Goal: Task Accomplishment & Management: Manage account settings

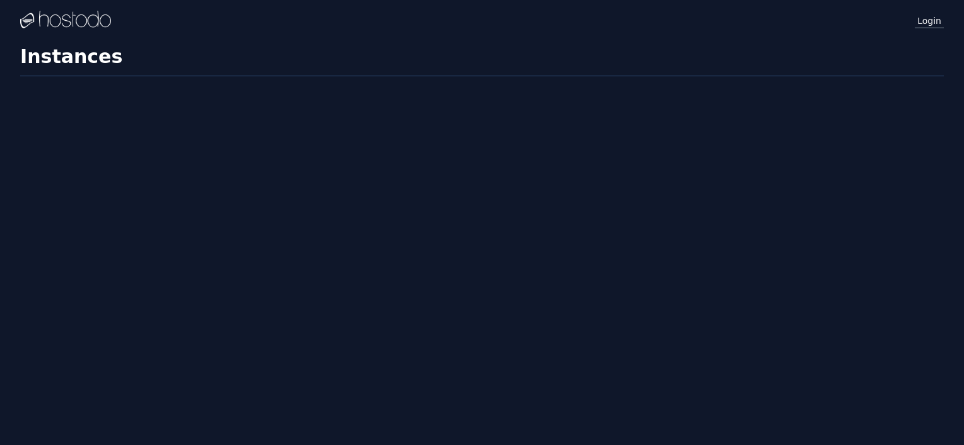
click at [928, 17] on link "Login" at bounding box center [929, 20] width 29 height 16
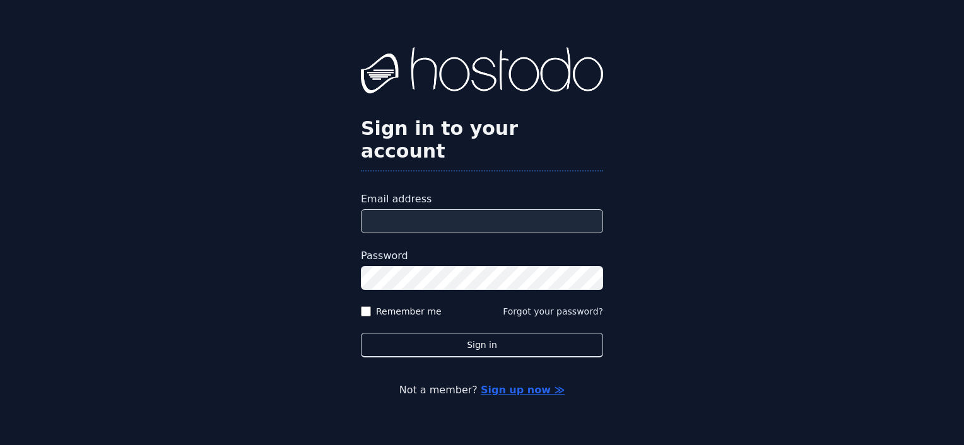
click at [400, 210] on input "Email address" at bounding box center [482, 221] width 242 height 24
type input "**********"
click at [361, 333] on button "Sign in" at bounding box center [482, 345] width 242 height 25
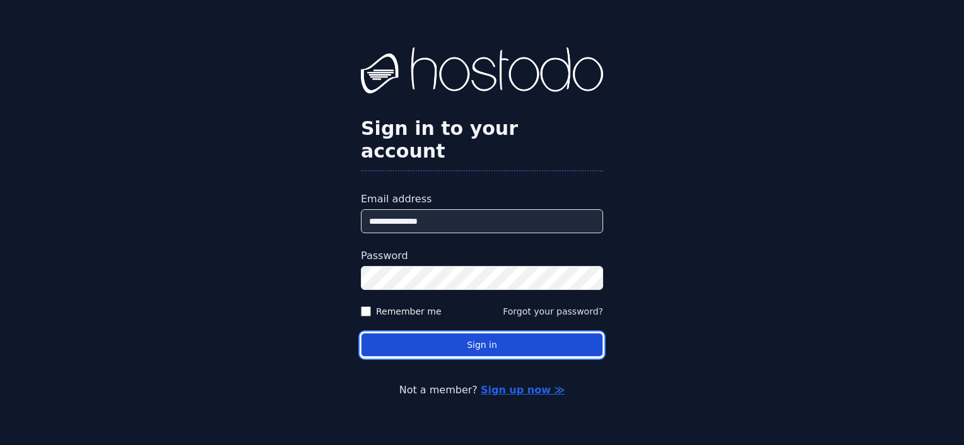
click at [430, 333] on button "Sign in" at bounding box center [482, 345] width 242 height 25
click at [452, 342] on button "Sign in" at bounding box center [482, 345] width 242 height 25
click at [423, 333] on button "Sign in" at bounding box center [482, 345] width 242 height 25
click at [434, 333] on button "Sign in" at bounding box center [482, 345] width 242 height 25
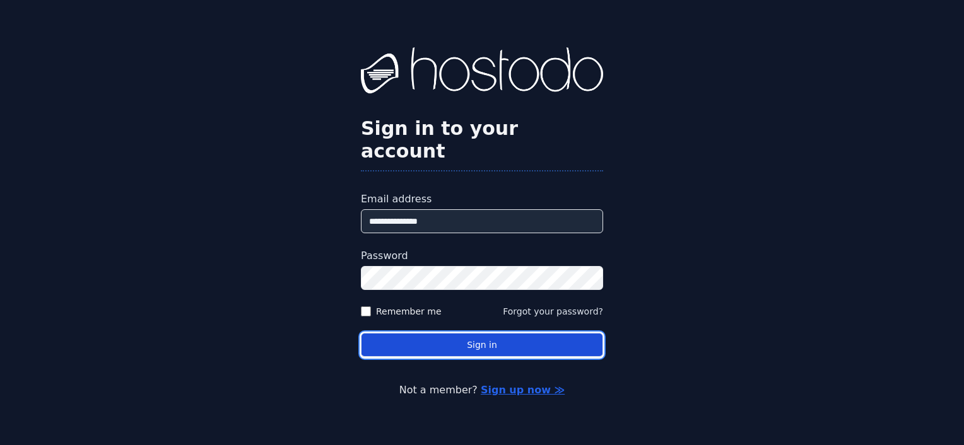
click at [481, 333] on button "Sign in" at bounding box center [482, 345] width 242 height 25
